Goal: Task Accomplishment & Management: Use online tool/utility

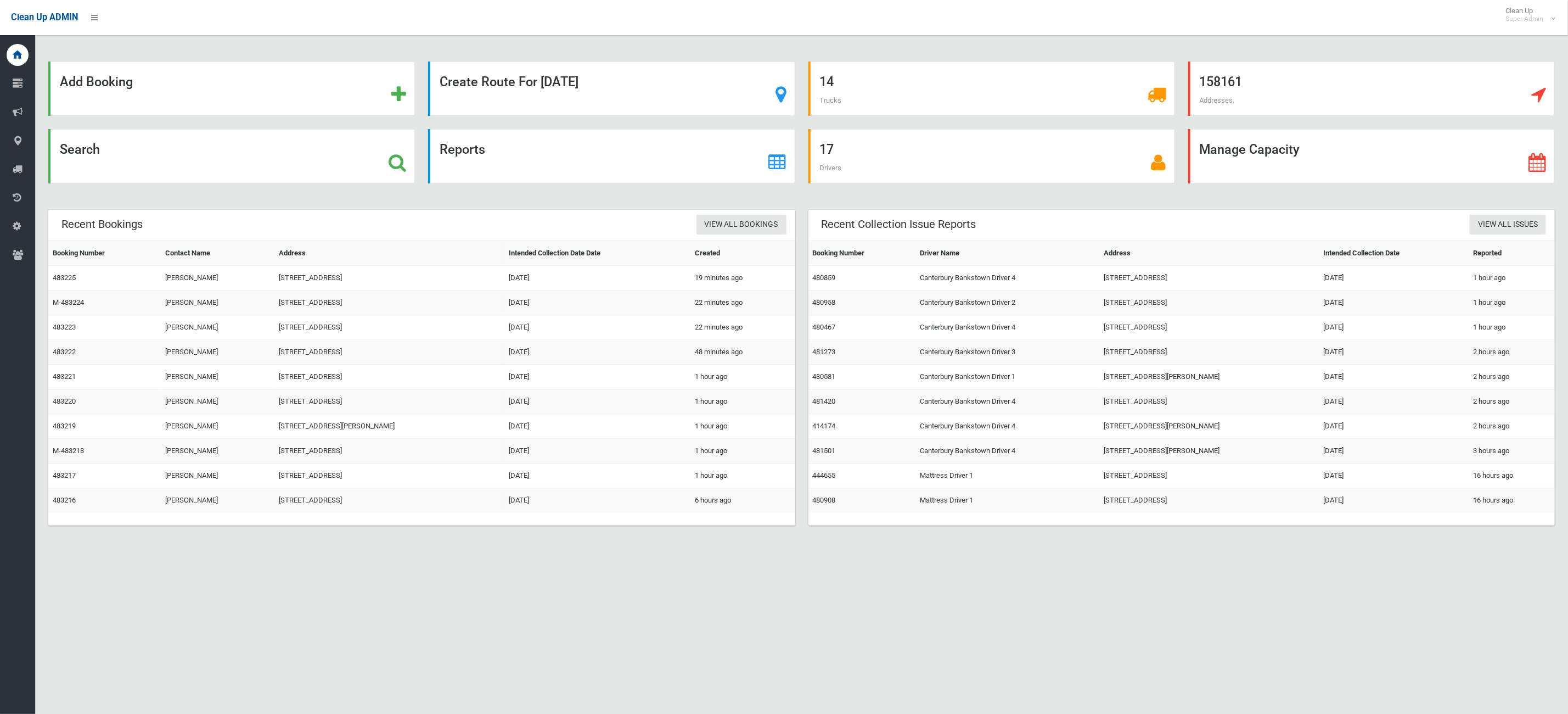
click at [427, 643] on div "Add Booking Create Route For [DATE] 14 Trucks 158161 Addresses Search Reports 1…" at bounding box center [784, 370] width 1568 height 714
click at [132, 683] on div "Add Booking Create Route For Tomorrow 14 Trucks 158161 Addresses Search Reports…" at bounding box center [784, 370] width 1568 height 714
click at [224, 161] on div "Search" at bounding box center [232, 156] width 367 height 55
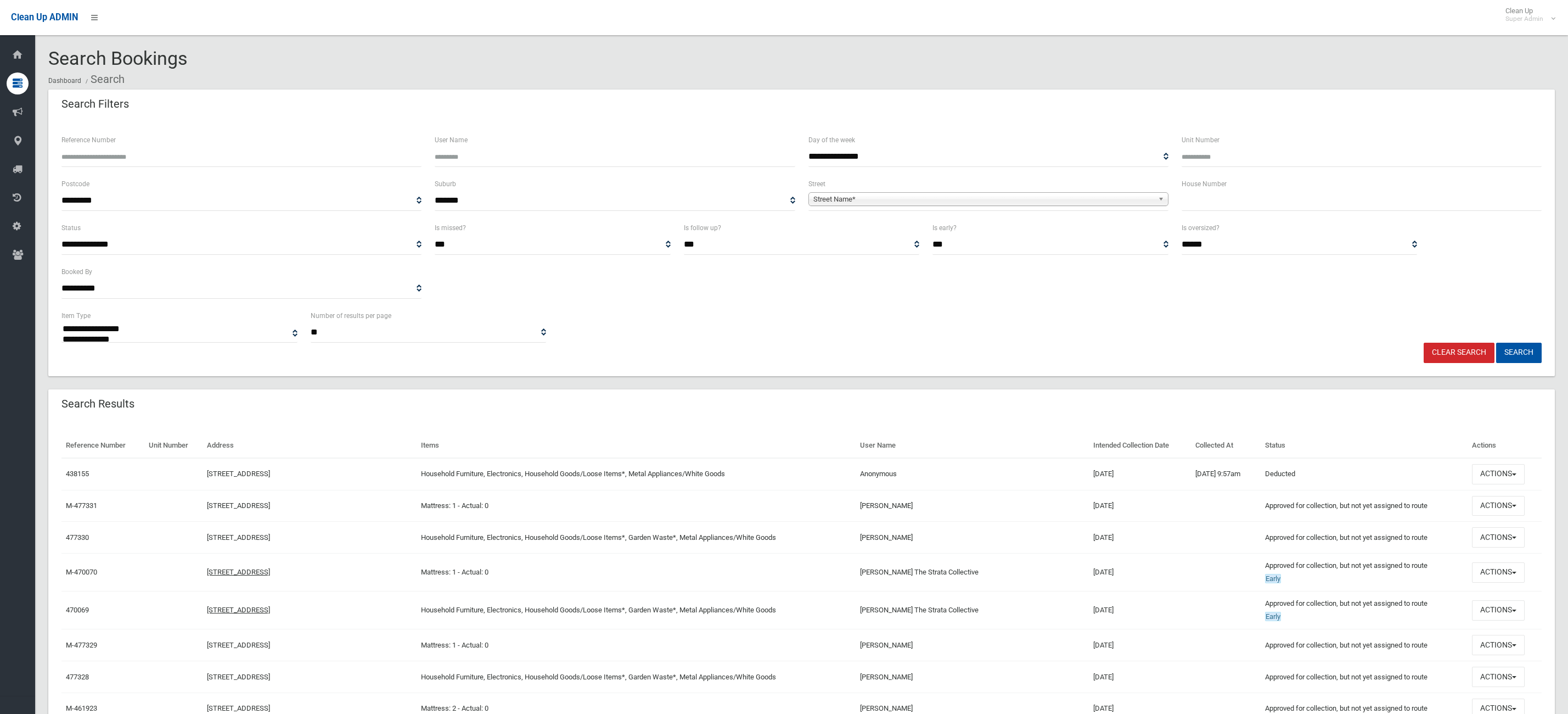
select select
click at [1218, 203] on input "text" at bounding box center [1363, 201] width 360 height 20
type input "*"
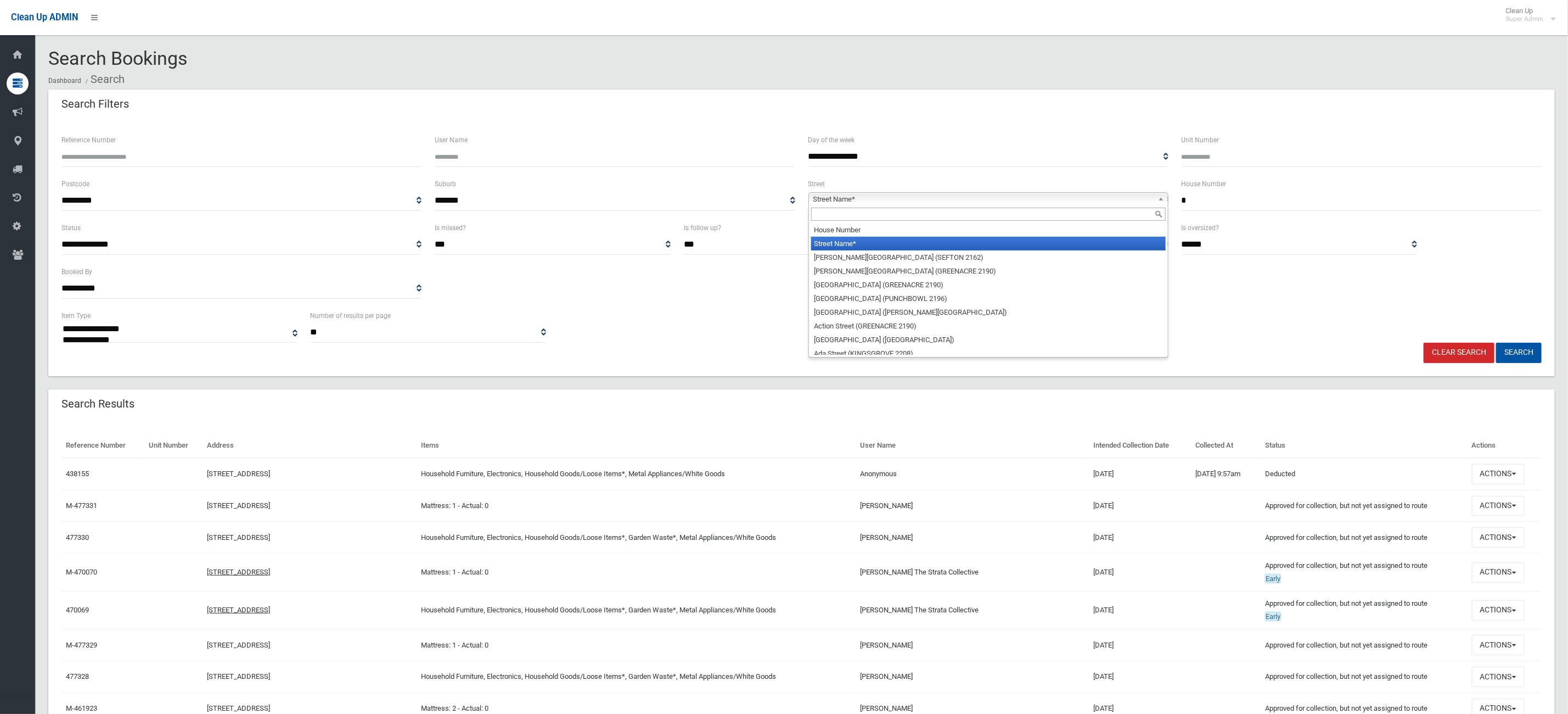
click at [1077, 202] on span "Street Name*" at bounding box center [983, 200] width 340 height 14
click at [873, 219] on input "text" at bounding box center [989, 214] width 355 height 14
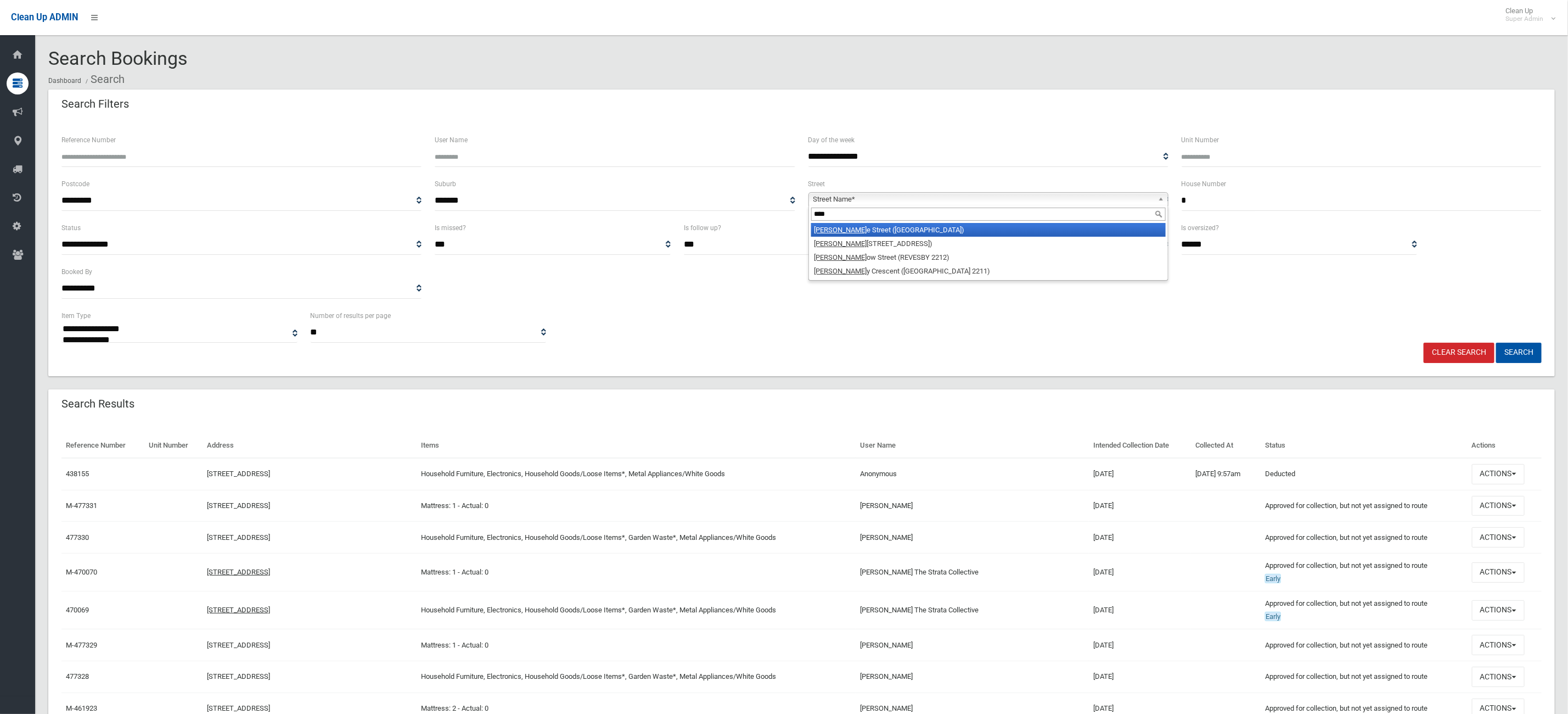
type input "****"
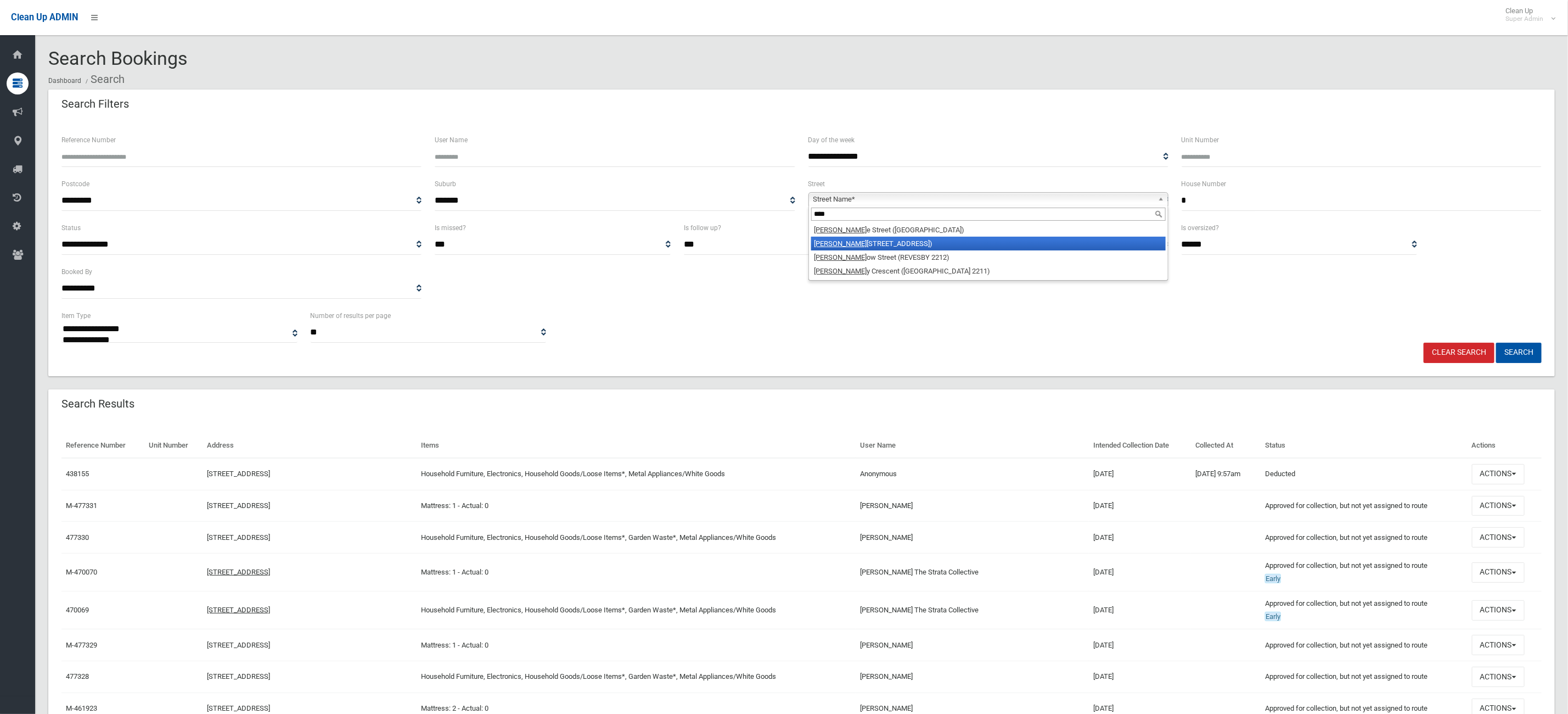
click at [896, 240] on li "Barr emma Road (LAKEMBA 2195)" at bounding box center [989, 244] width 355 height 14
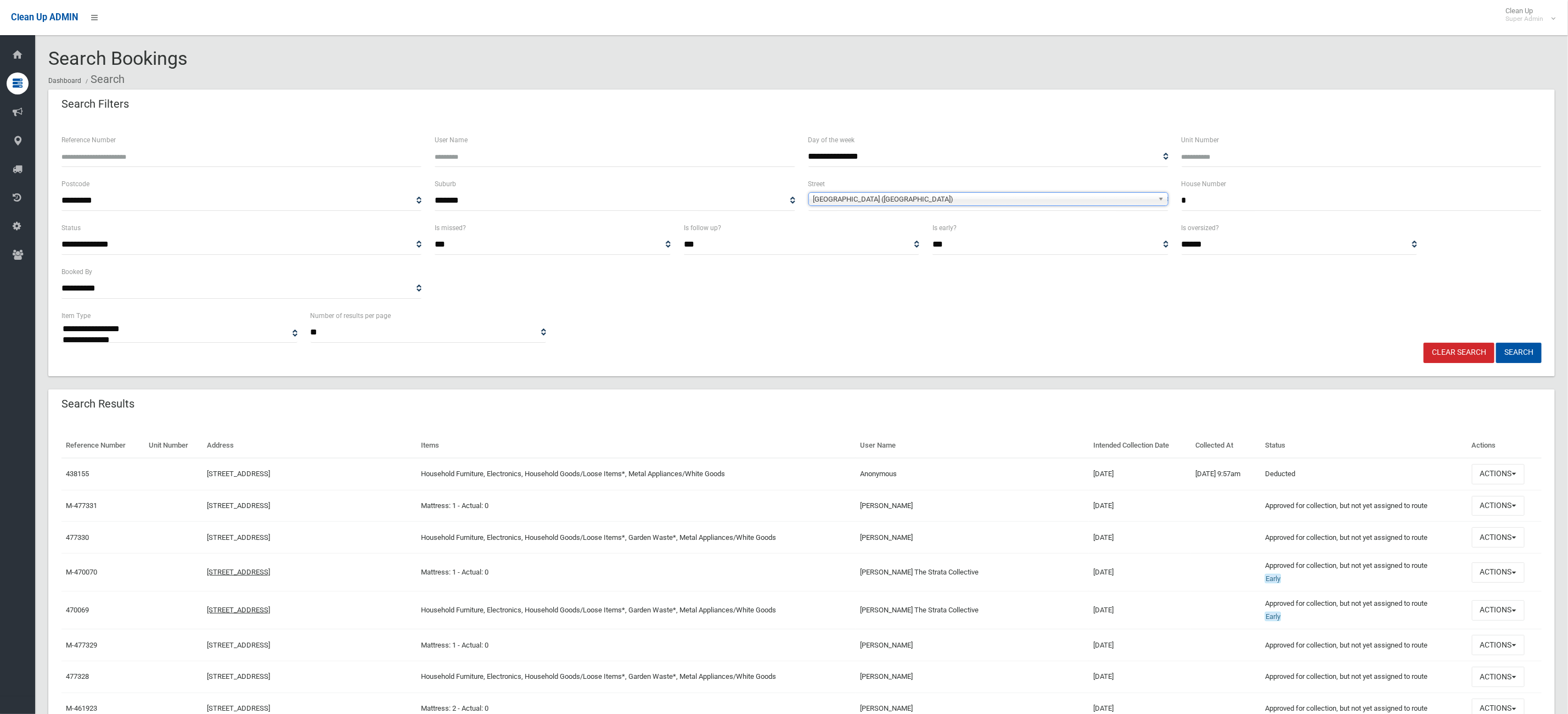
click at [1540, 363] on div "**********" at bounding box center [802, 247] width 1507 height 256
click at [1537, 363] on div "**********" at bounding box center [802, 247] width 1507 height 256
click at [1531, 355] on button "Search" at bounding box center [1519, 353] width 46 height 20
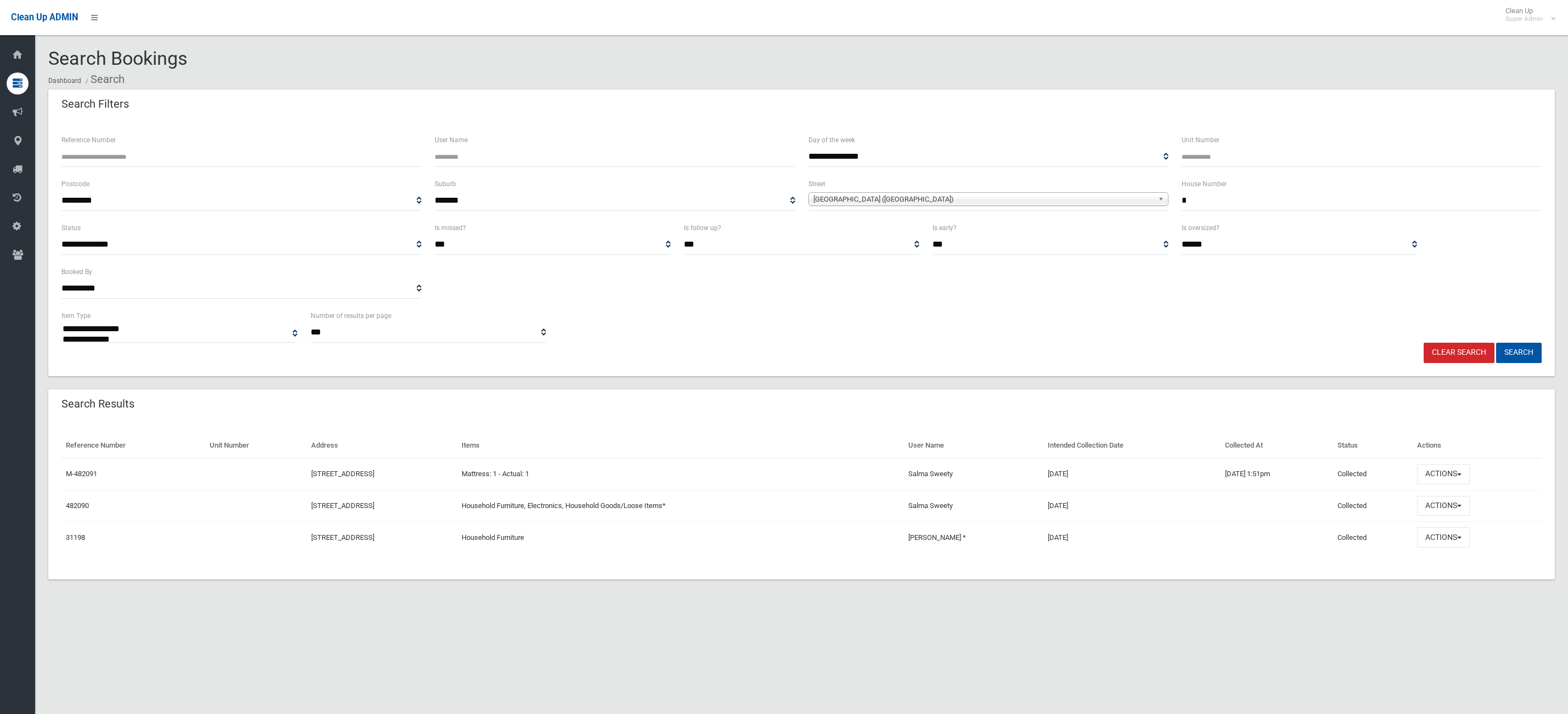
select select
click at [1458, 514] on button "Actions" at bounding box center [1443, 506] width 53 height 20
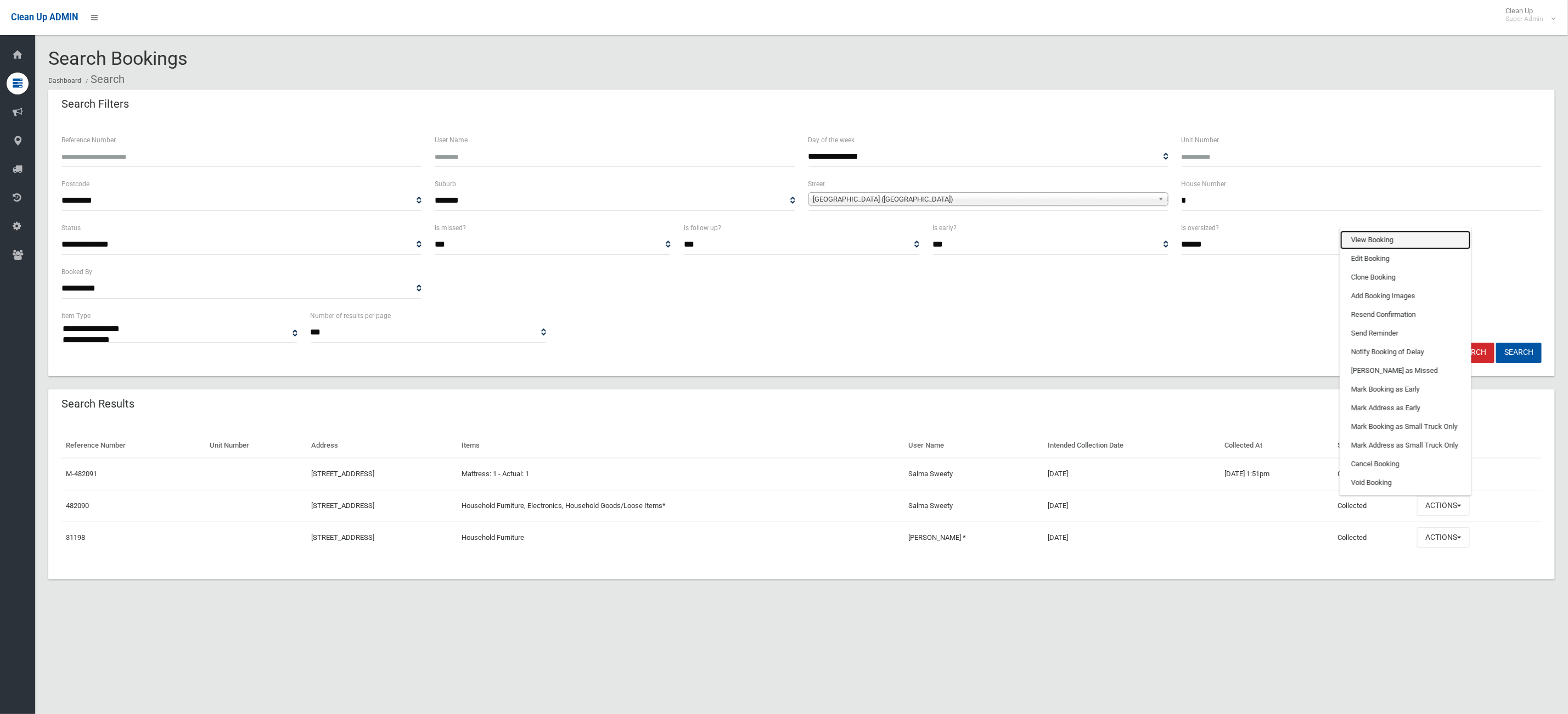
click at [1415, 238] on link "View Booking" at bounding box center [1405, 240] width 131 height 19
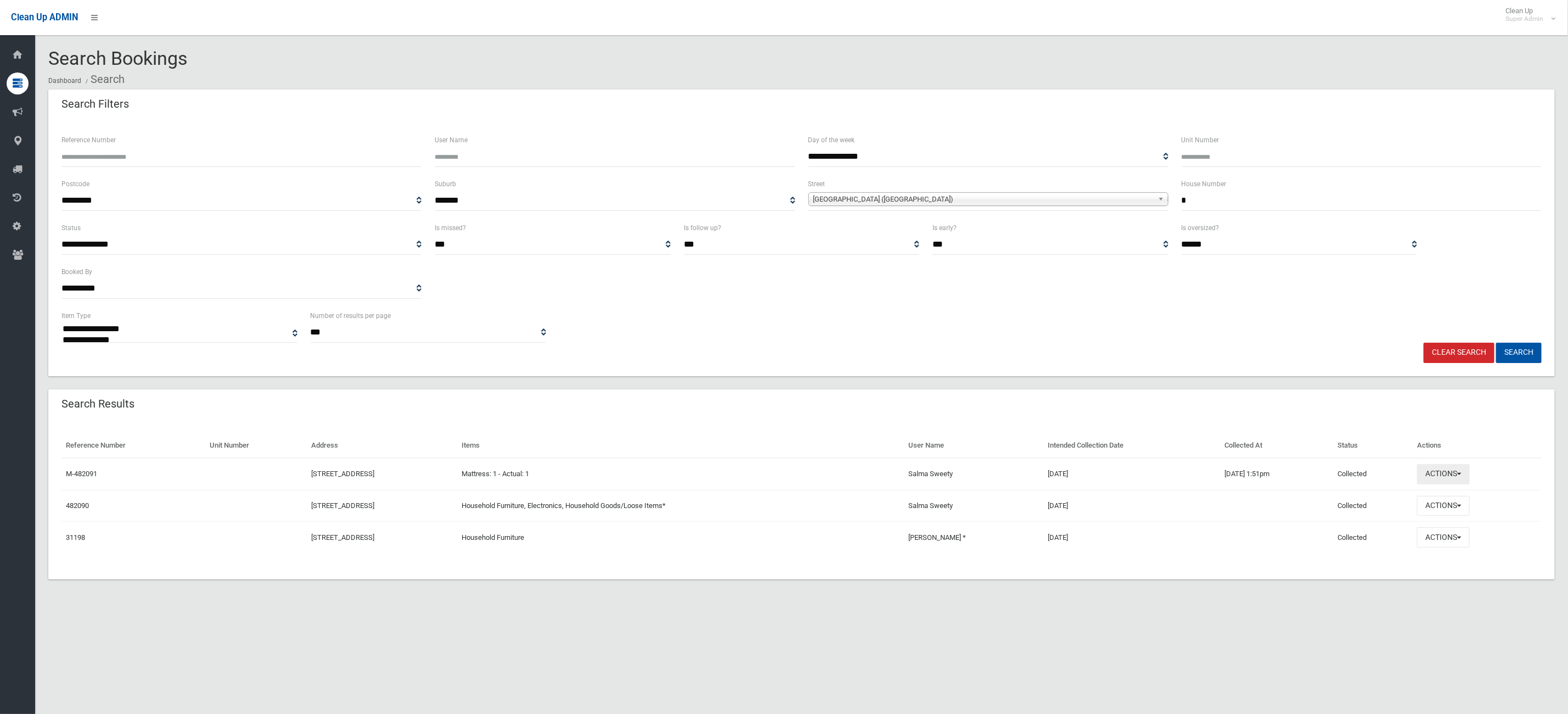
click at [1443, 471] on button "Actions" at bounding box center [1443, 473] width 53 height 20
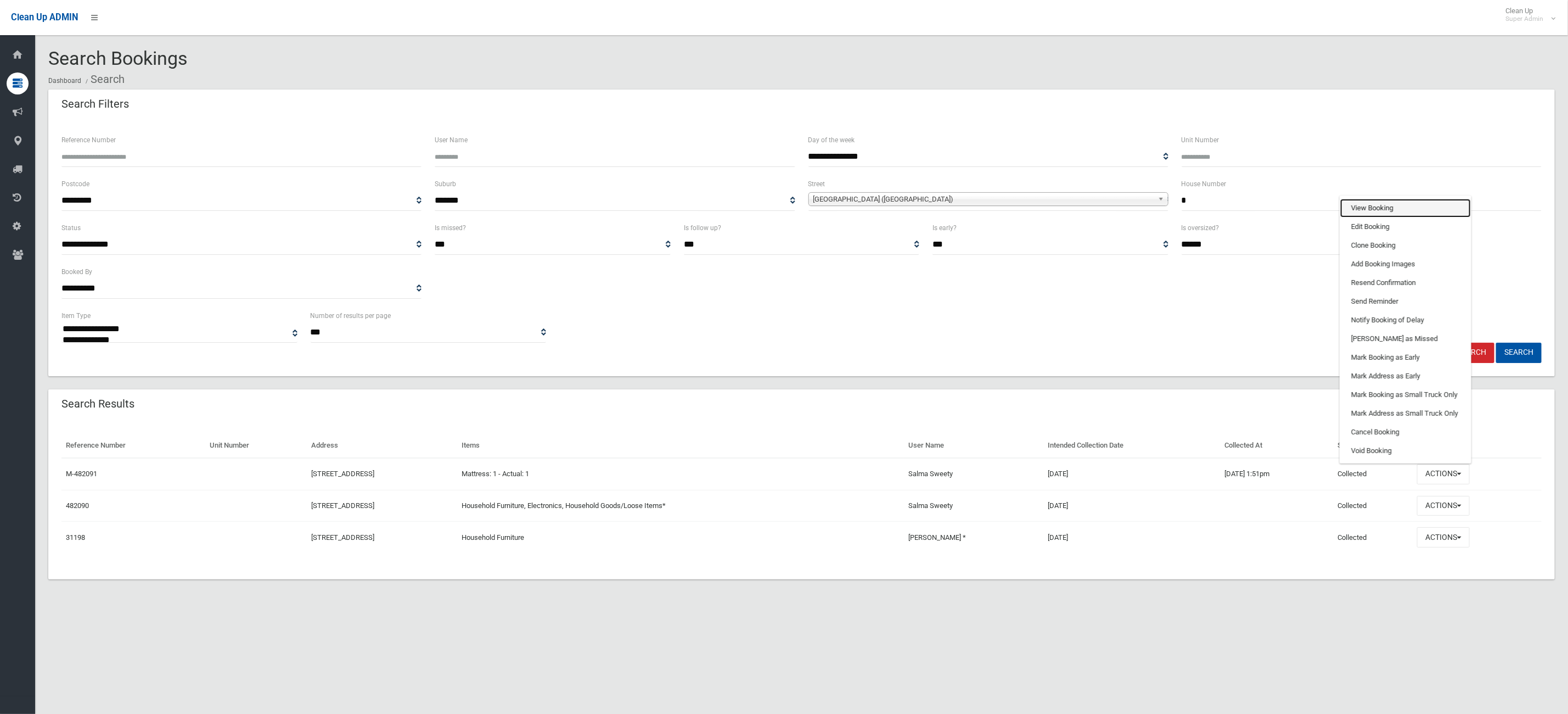
click at [1420, 212] on link "View Booking" at bounding box center [1405, 207] width 131 height 19
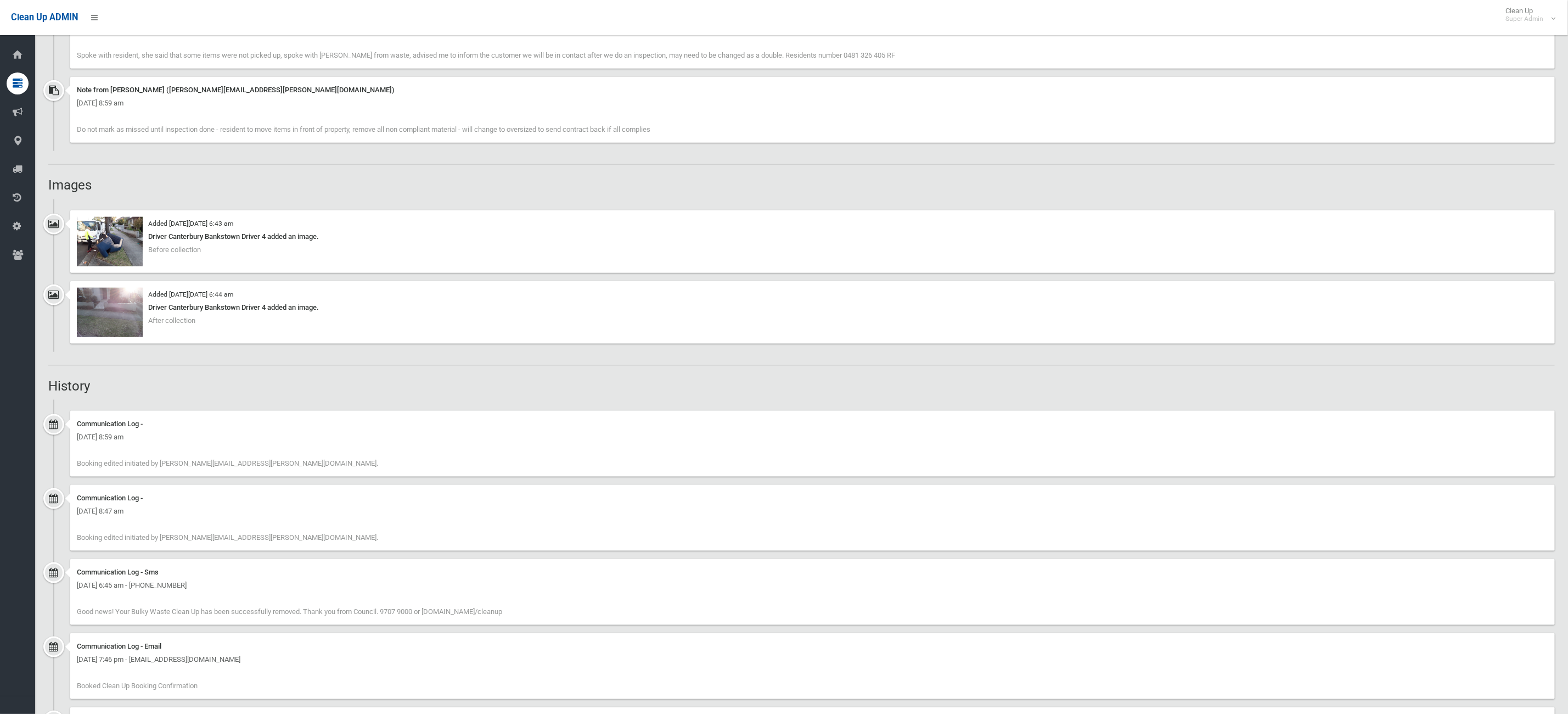
scroll to position [906, 0]
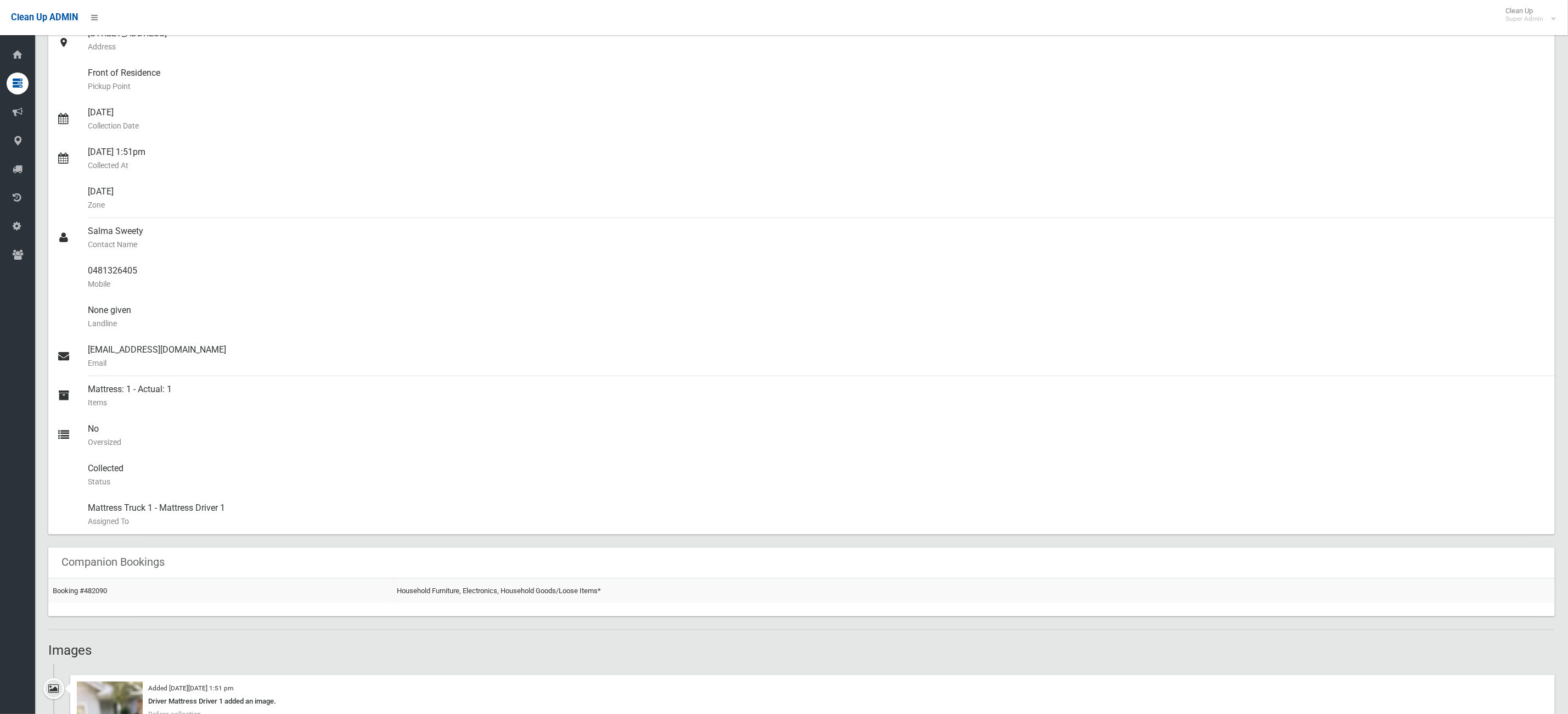
scroll to position [412, 0]
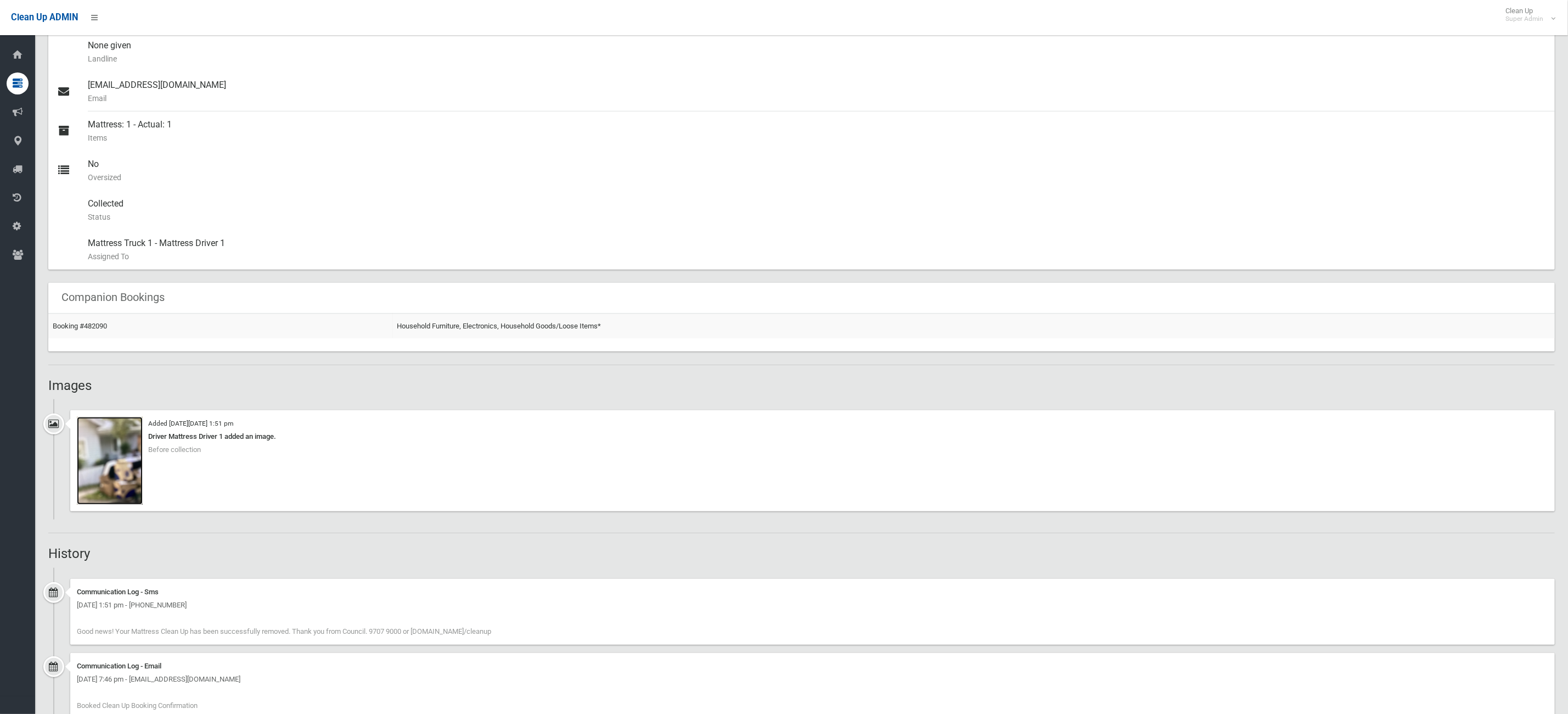
click at [124, 465] on img at bounding box center [110, 461] width 66 height 88
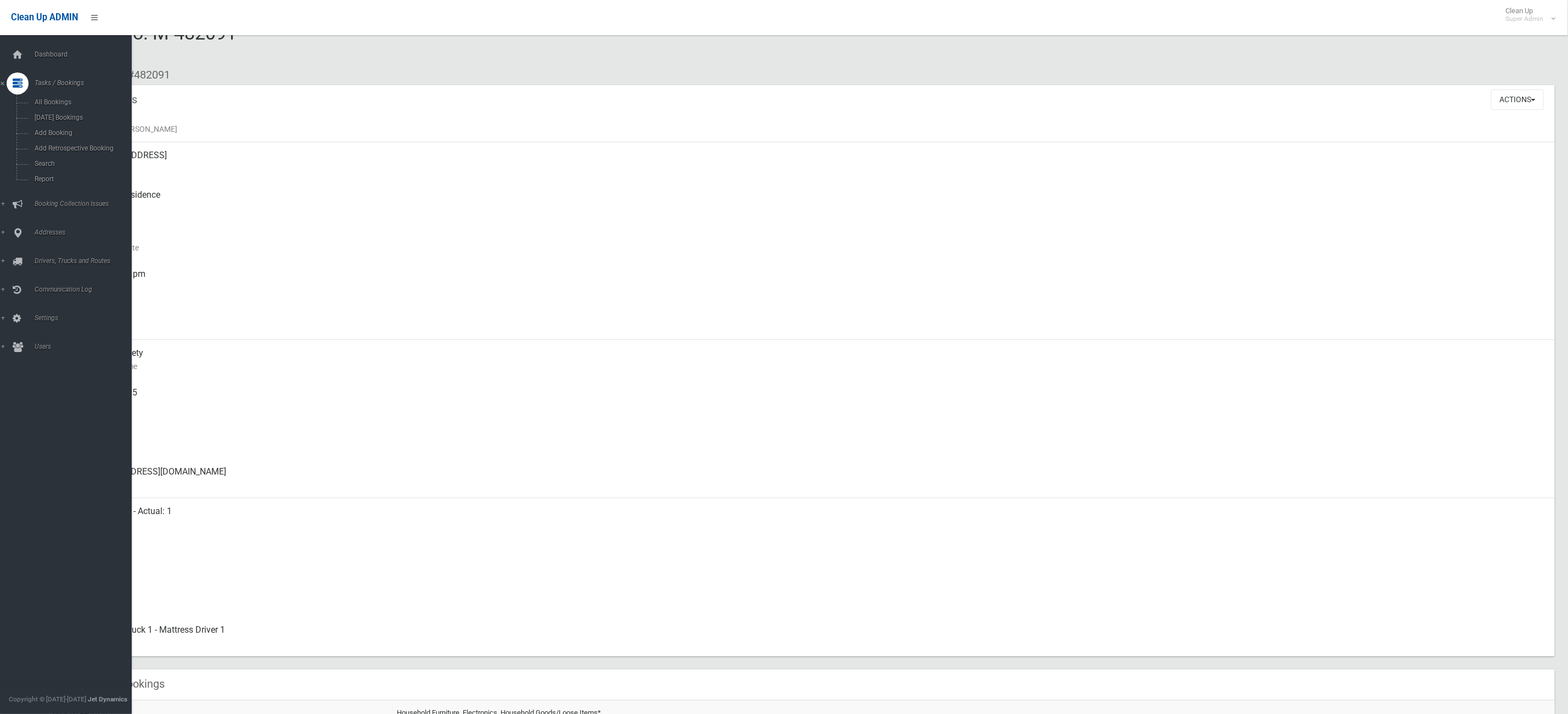
scroll to position [0, 0]
